Goal: Task Accomplishment & Management: Use online tool/utility

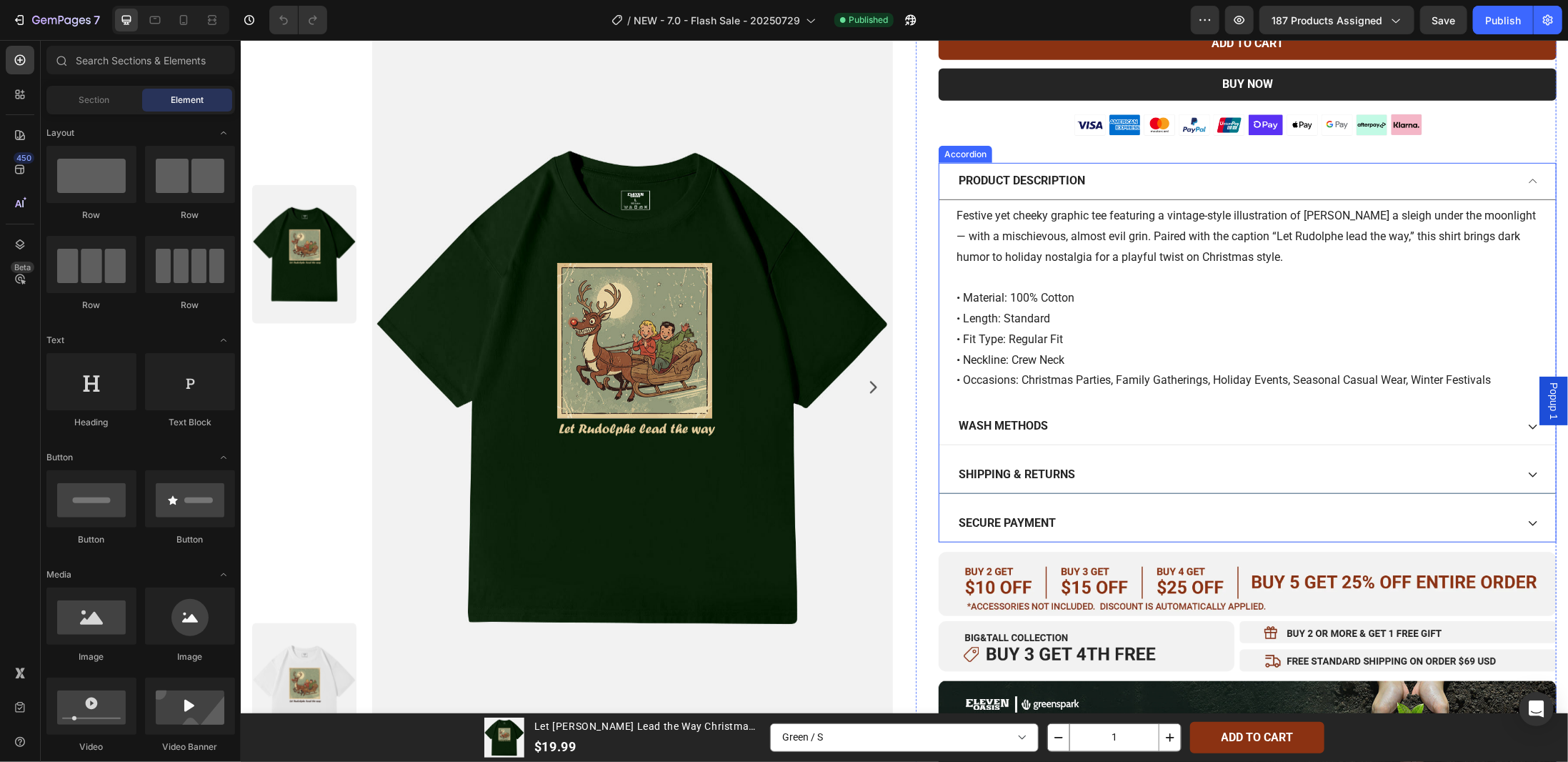
scroll to position [643, 0]
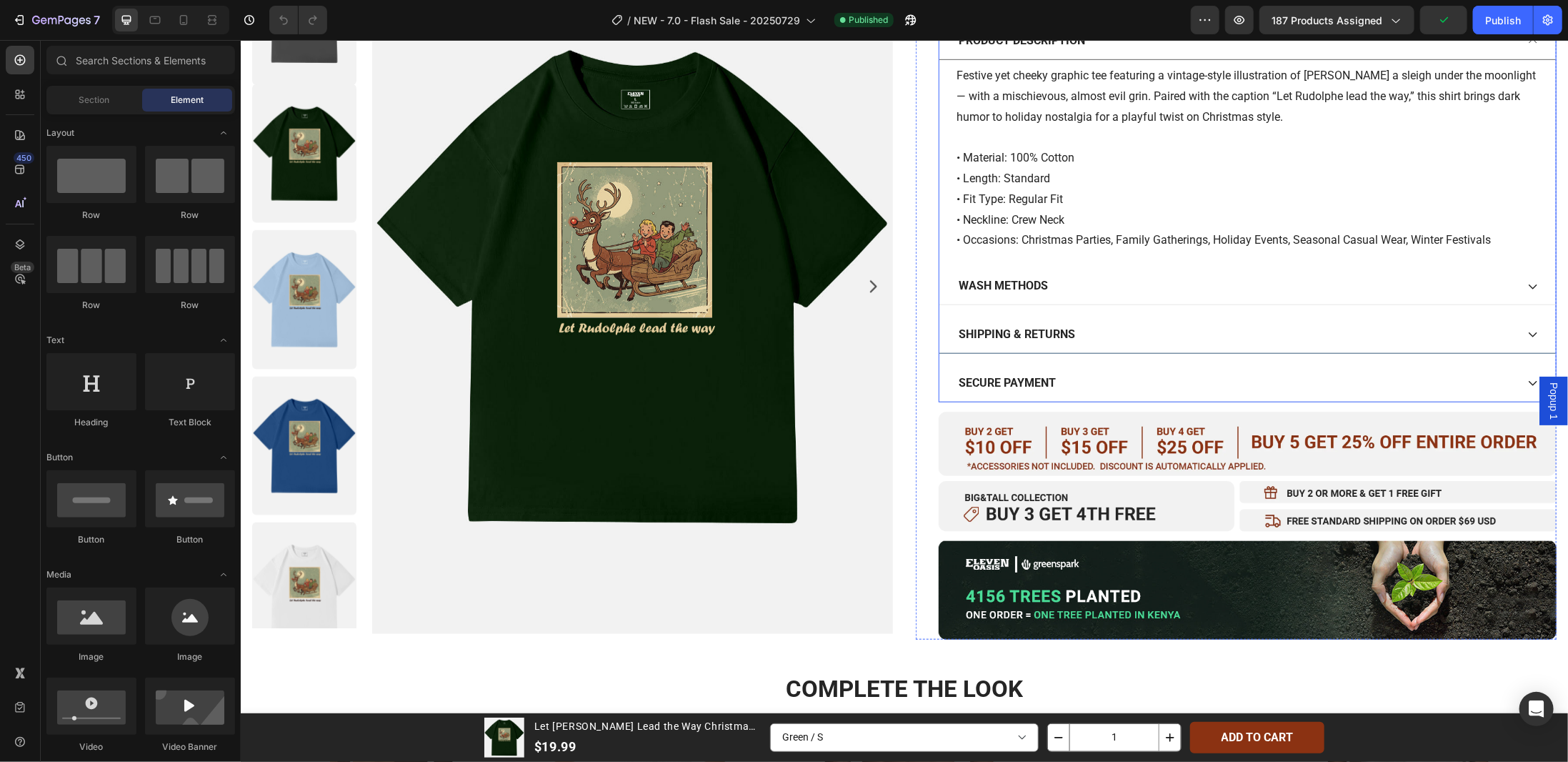
click at [1528, 332] on icon at bounding box center [1532, 335] width 8 height 5
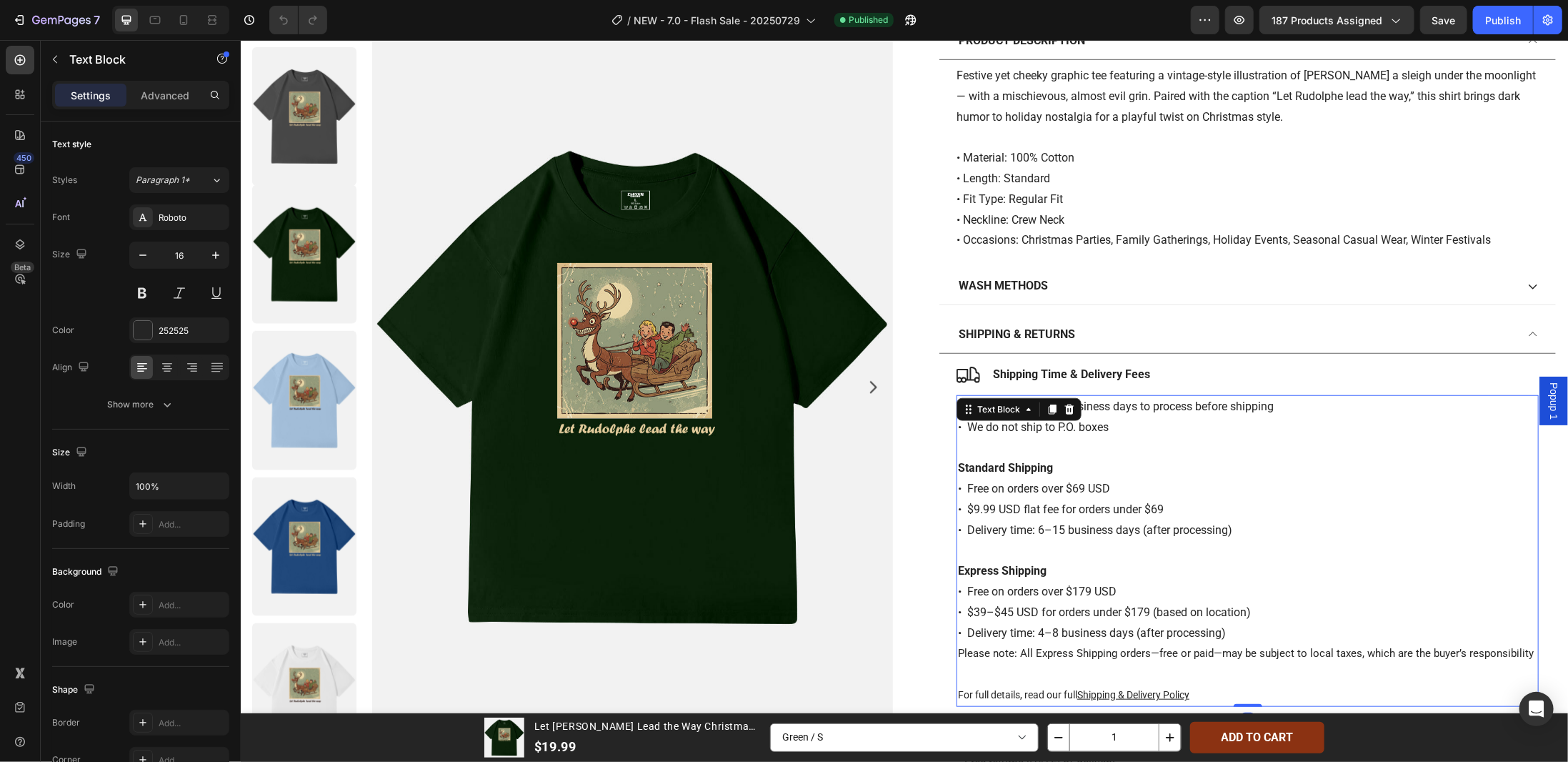
click at [1170, 401] on p "• All orders take 5–7 business days to process before shipping • We do not ship…" at bounding box center [1247, 416] width 579 height 42
click at [1006, 427] on p "• All orders take 5–7 business days to process before shipping • We do not ship…" at bounding box center [1247, 416] width 579 height 42
click at [961, 403] on p "• All orders take 5–7 business days to process before shipping • We do not ship…" at bounding box center [1247, 416] width 579 height 42
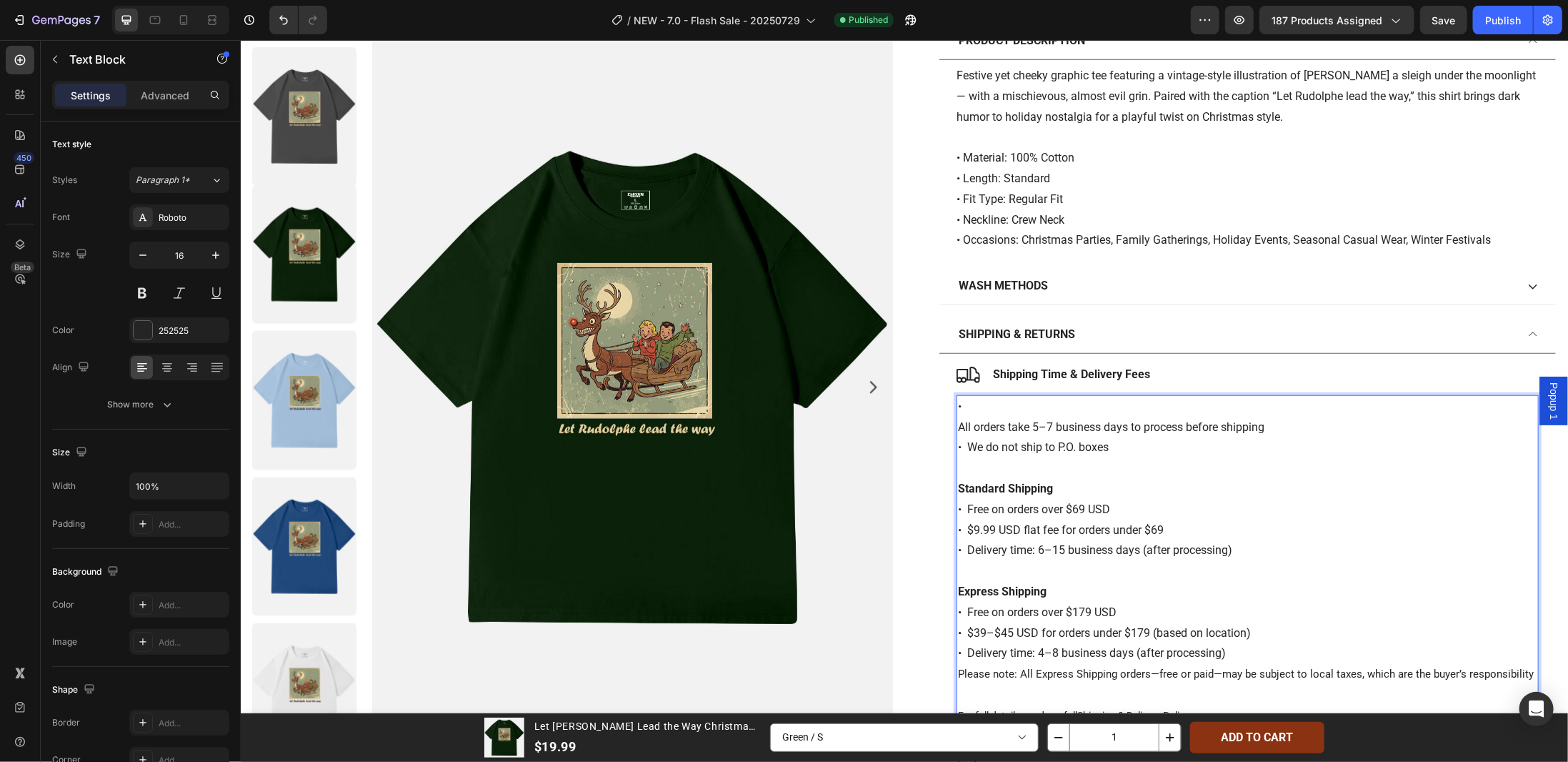
click at [960, 401] on p "•" at bounding box center [1247, 406] width 579 height 21
click at [957, 426] on p "All orders take 5–7 business days to process before shipping • We do not ship t…" at bounding box center [1247, 437] width 579 height 42
click at [968, 401] on p "Rich Text Editor. Editing area: main" at bounding box center [1247, 406] width 579 height 21
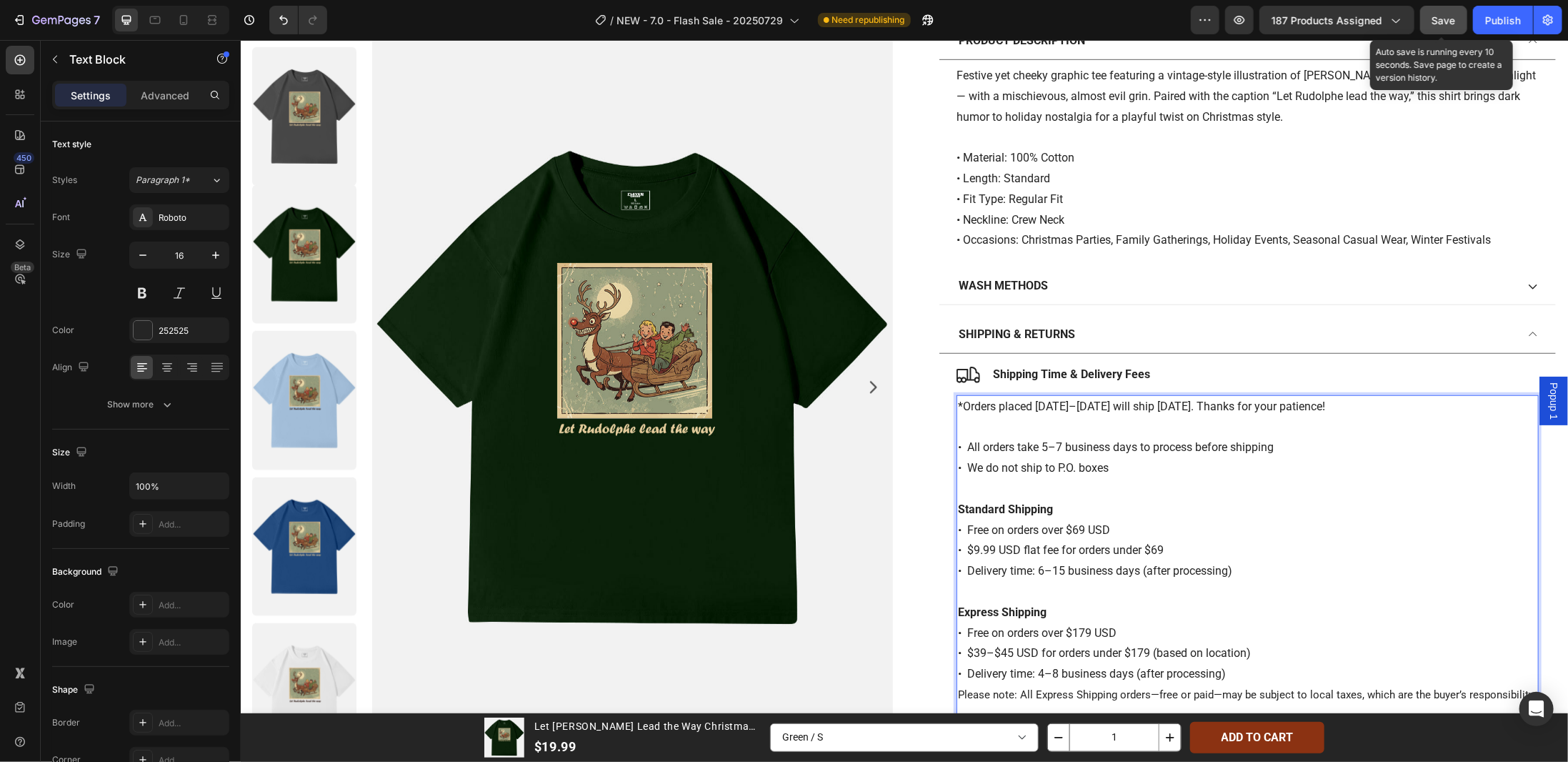
click at [1456, 18] on span "Save" at bounding box center [1444, 20] width 23 height 12
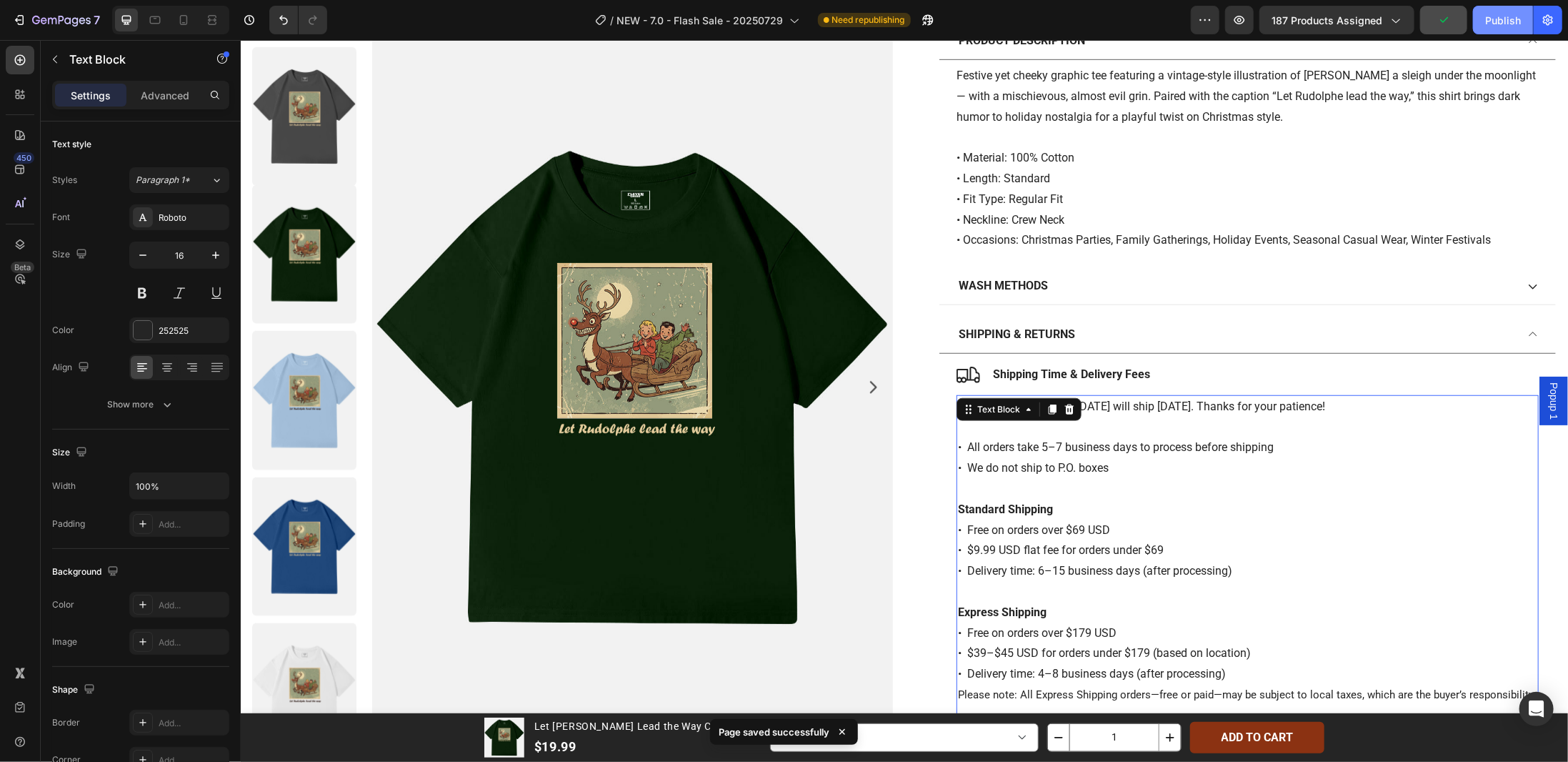
click at [1479, 22] on button "Publish" at bounding box center [1502, 20] width 60 height 28
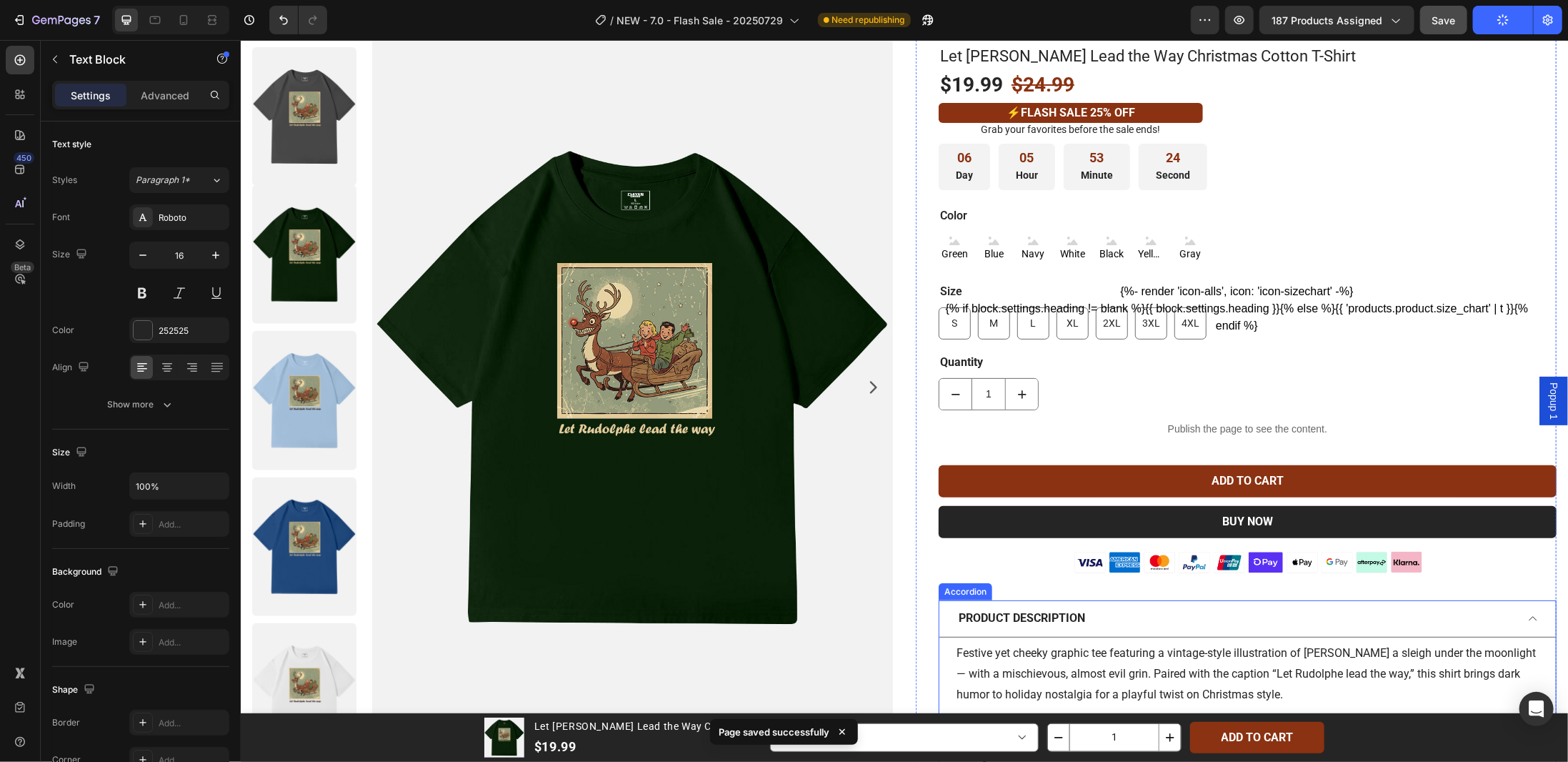
scroll to position [0, 0]
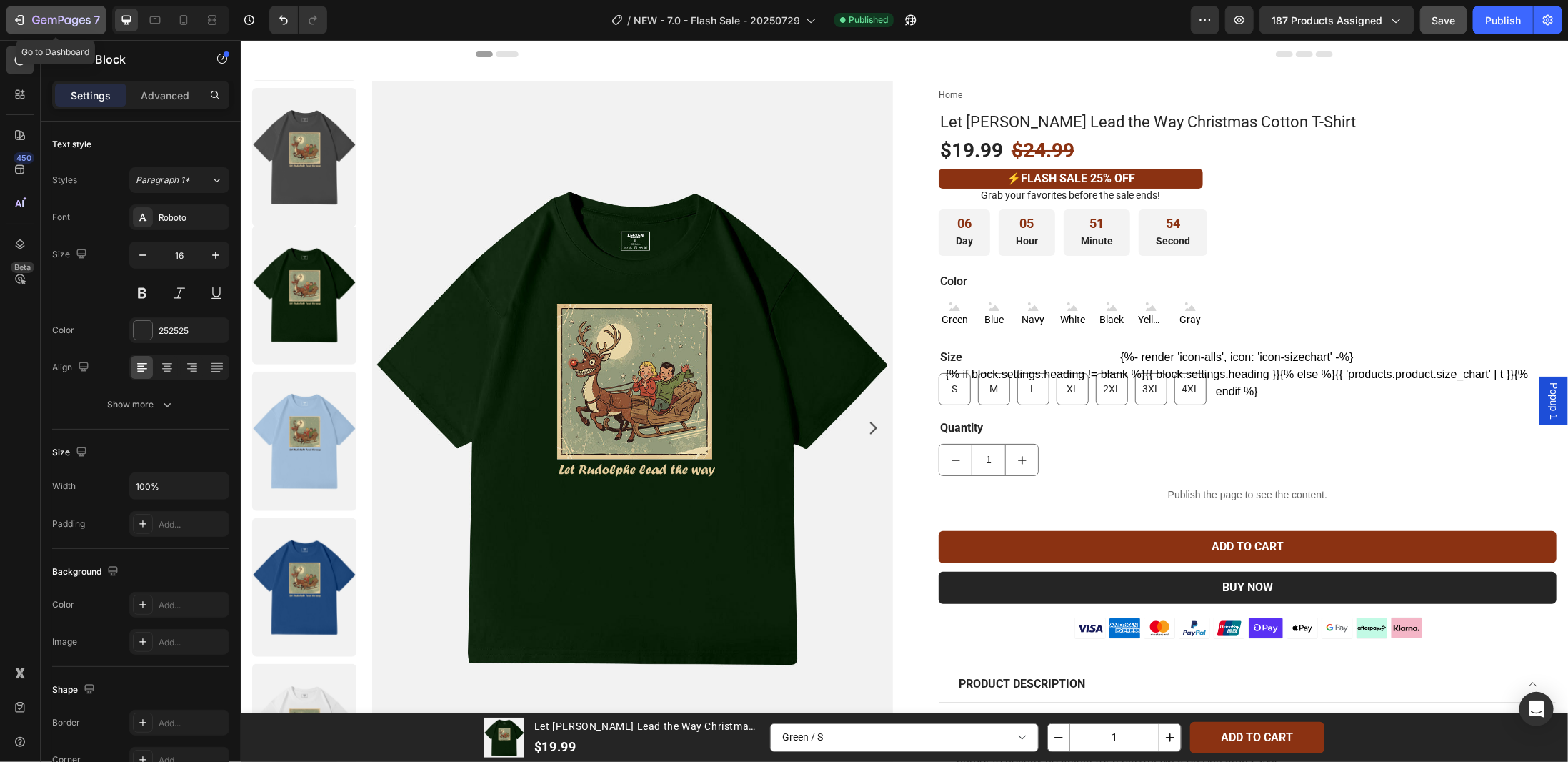
click at [7, 17] on button "7" at bounding box center [56, 20] width 101 height 28
